Goal: Task Accomplishment & Management: Manage account settings

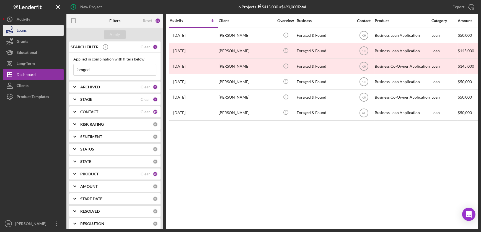
click at [31, 25] on button "Loans" at bounding box center [33, 30] width 61 height 11
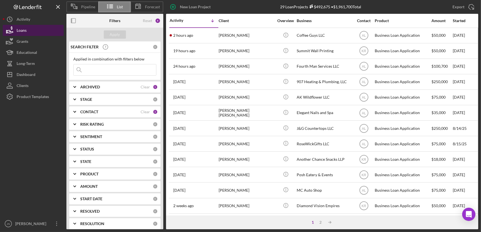
click at [30, 29] on button "Loans" at bounding box center [33, 30] width 61 height 11
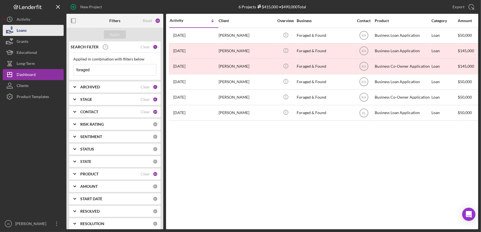
click at [33, 34] on button "Loans" at bounding box center [33, 30] width 61 height 11
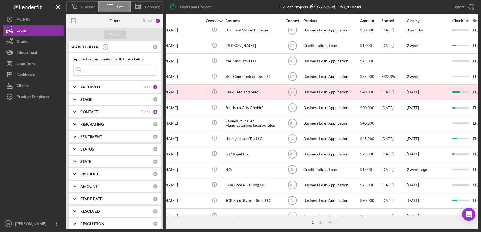
scroll to position [176, 0]
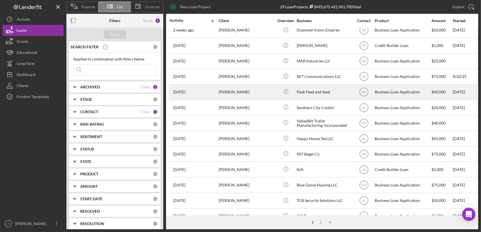
click at [199, 92] on div "1 month ago Rachel Schoonover" at bounding box center [194, 92] width 48 height 15
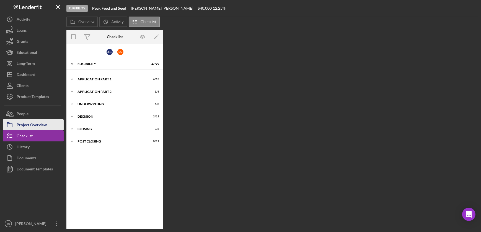
click at [33, 122] on div "Project Overview" at bounding box center [32, 126] width 30 height 12
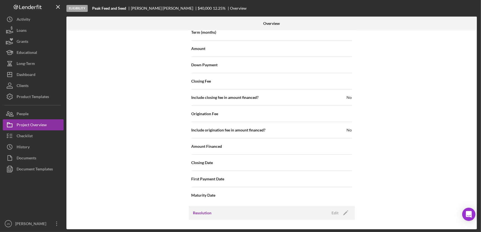
scroll to position [591, 0]
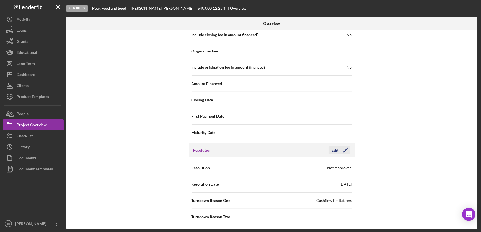
click at [335, 149] on div "Edit" at bounding box center [335, 150] width 7 height 8
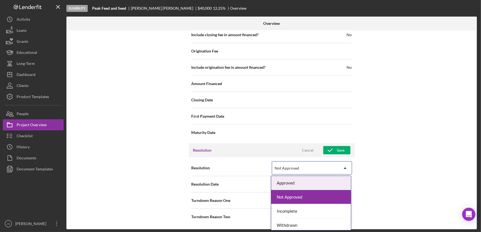
click at [348, 168] on icon "Icon/Dropdown Arrow" at bounding box center [344, 168] width 13 height 13
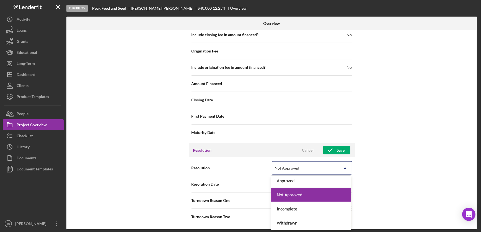
click at [322, 192] on div "Not Approved" at bounding box center [311, 195] width 80 height 14
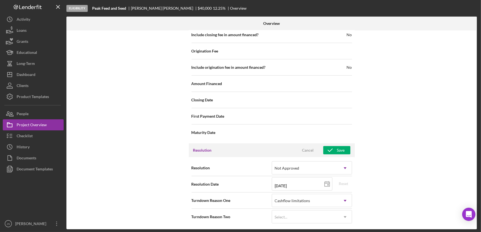
click at [114, 163] on div "Internal Workflow Stage Eligibility Icon/Dropdown Arrow Archive (can unarchive …" at bounding box center [271, 129] width 410 height 199
click at [30, 8] on icon "Logo-Reversed Created with Sketch." at bounding box center [28, 7] width 50 height 5
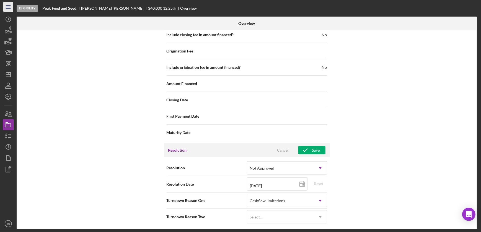
click at [7, 11] on icon "Icon/Menu" at bounding box center [8, 7] width 12 height 12
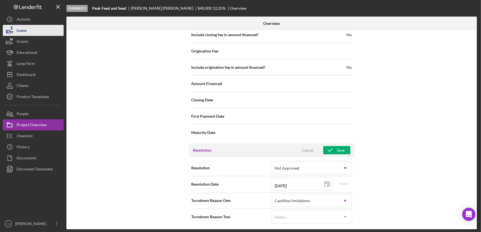
click at [18, 33] on div "Loans" at bounding box center [22, 31] width 10 height 12
